Goal: Transaction & Acquisition: Purchase product/service

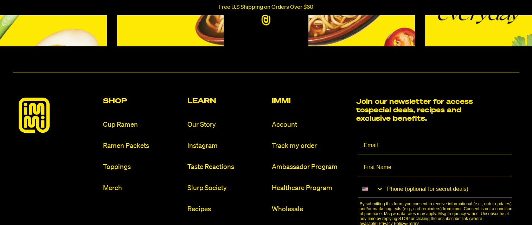
scroll to position [3189, 0]
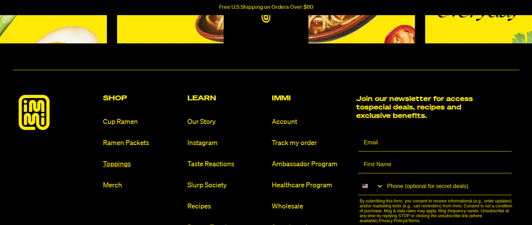
click at [125, 162] on link "Toppings" at bounding box center [142, 164] width 79 height 10
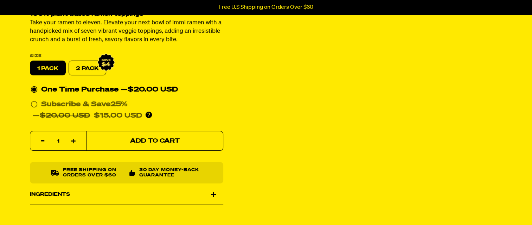
click at [155, 140] on span "Add to Cart" at bounding box center [155, 141] width 50 height 6
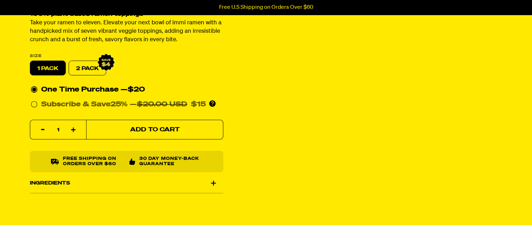
click at [169, 129] on span "Add to Cart" at bounding box center [155, 130] width 50 height 6
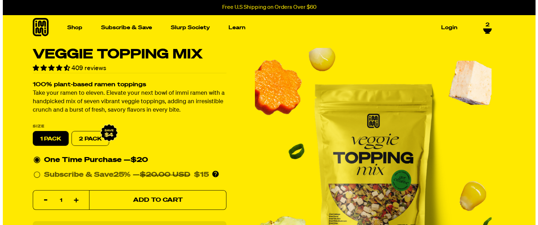
scroll to position [35, 0]
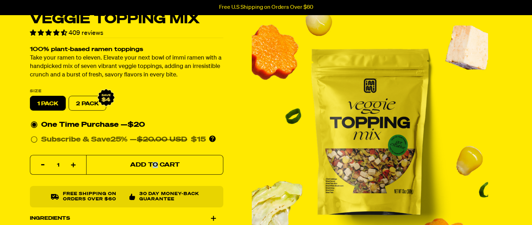
click at [156, 161] on button "Add to Cart" at bounding box center [154, 165] width 137 height 20
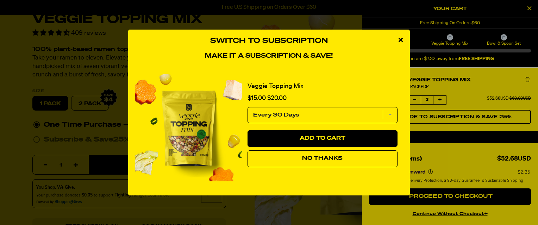
click at [402, 37] on icon "close modal" at bounding box center [400, 40] width 4 height 6
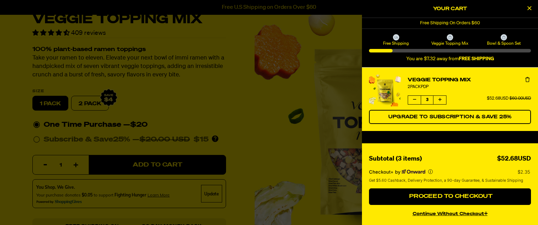
click at [414, 99] on icon "Decrease quantity of Veggie Topping Mix" at bounding box center [414, 99] width 3 height 4
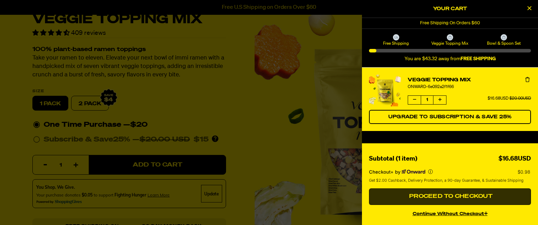
click at [426, 194] on button "Proceed to Checkout" at bounding box center [450, 196] width 162 height 17
